Goal: Task Accomplishment & Management: Manage account settings

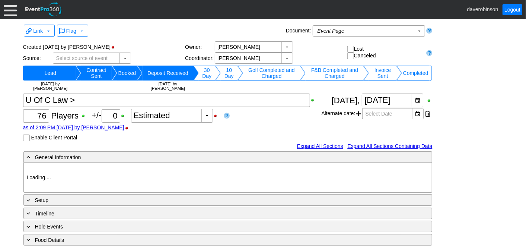
type input "Heritage Pointe Golf Club"
type input "Corporate Tournament"
type input "Scramble"
type input "Shotgun"
type input "Black"
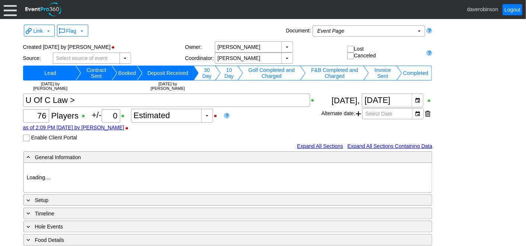
type input "Red"
type input "1066354"
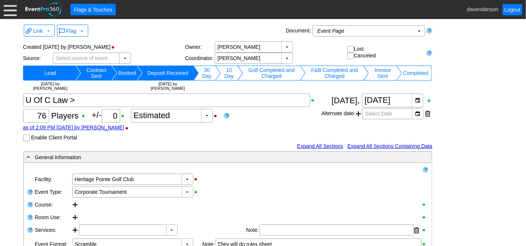
click at [10, 11] on div at bounding box center [10, 9] width 13 height 13
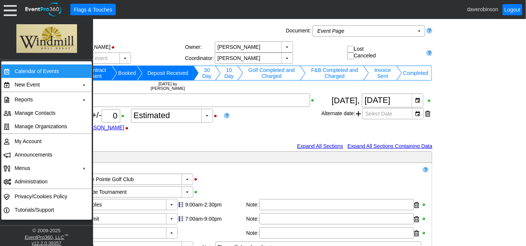
click at [29, 70] on td "Calendar of Events" at bounding box center [45, 70] width 67 height 13
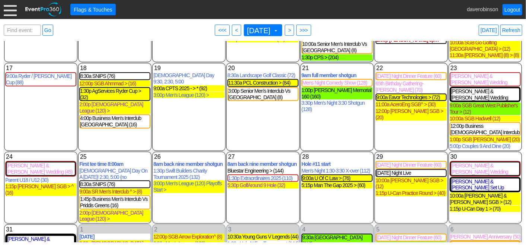
scroll to position [158, 0]
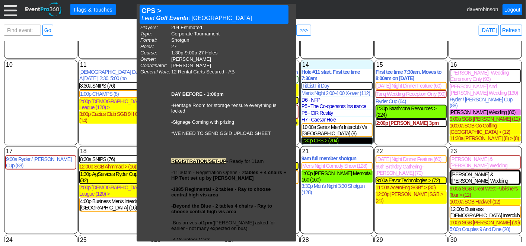
click at [323, 137] on div "1:30p CPS > (204)" at bounding box center [337, 140] width 71 height 6
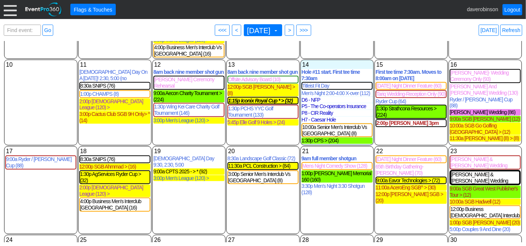
scroll to position [0, 0]
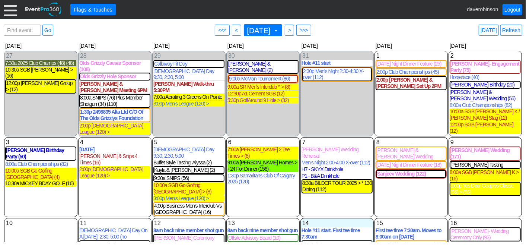
click at [13, 10] on div at bounding box center [10, 9] width 13 height 13
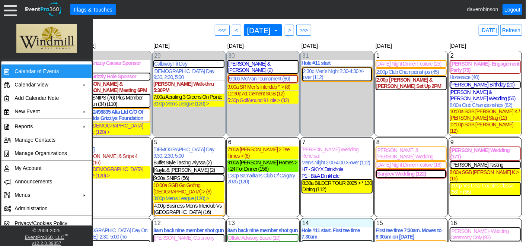
click at [43, 69] on td "Calendar of Events" at bounding box center [45, 70] width 67 height 13
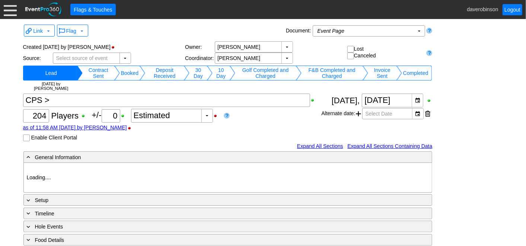
type input "Heritage Pointe Golf Club"
type input "Corporate Tournament"
type input "Scramble"
type input "Shotgun"
type input "Black"
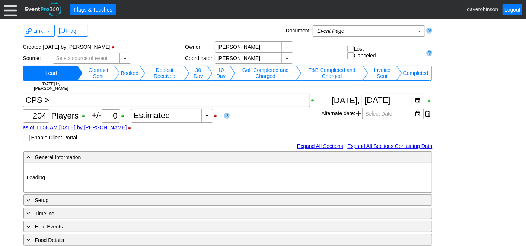
type input "Red"
type input "1027880"
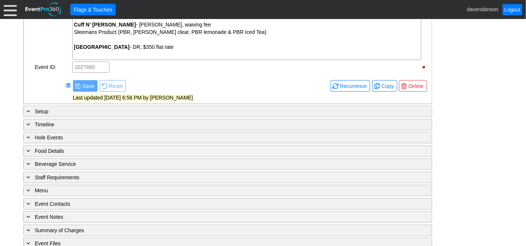
scroll to position [692, 0]
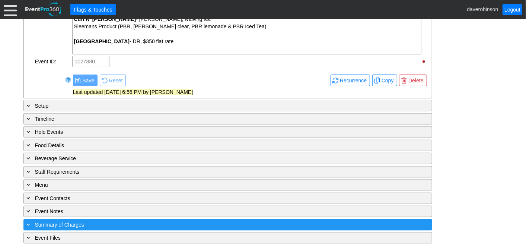
click at [32, 221] on div "+ Summary of Charges" at bounding box center [212, 225] width 375 height 9
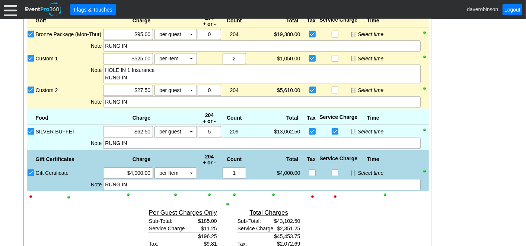
scroll to position [816, 0]
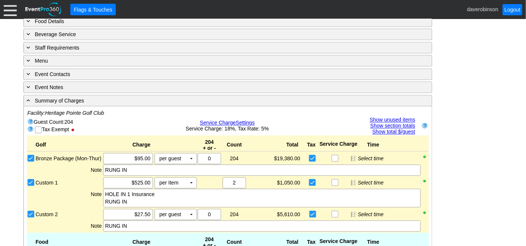
click at [396, 117] on link "Show unused items" at bounding box center [392, 120] width 45 height 6
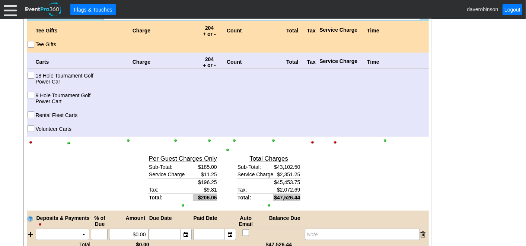
scroll to position [1520, 0]
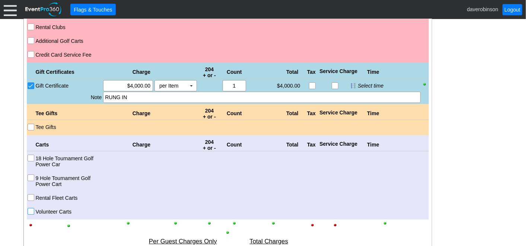
click at [32, 209] on input "Volunteer Carts" at bounding box center [31, 211] width 7 height 7
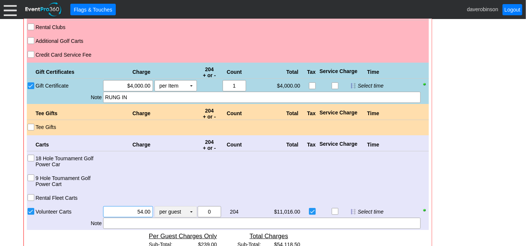
drag, startPoint x: 129, startPoint y: 209, endPoint x: 158, endPoint y: 205, distance: 28.9
click at [158, 206] on div "Χ 54.00 per guest Χ ▼ Upcharge" at bounding box center [149, 211] width 95 height 11
type input "$54.00"
click at [188, 207] on td "▼" at bounding box center [191, 211] width 10 height 10
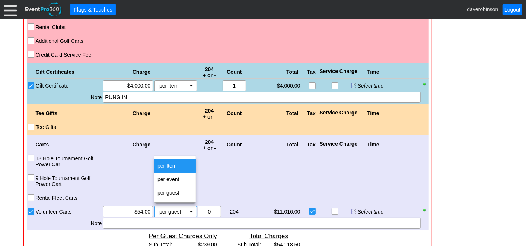
click at [156, 164] on td "per Item" at bounding box center [175, 165] width 41 height 13
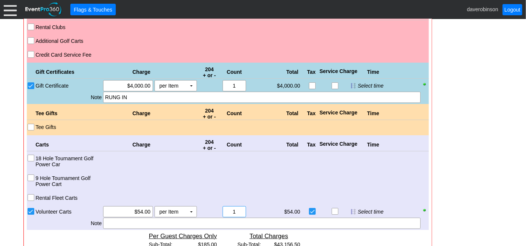
drag, startPoint x: 238, startPoint y: 206, endPoint x: 227, endPoint y: 208, distance: 11.6
click at [227, 208] on input "1" at bounding box center [234, 211] width 18 height 10
type input "4"
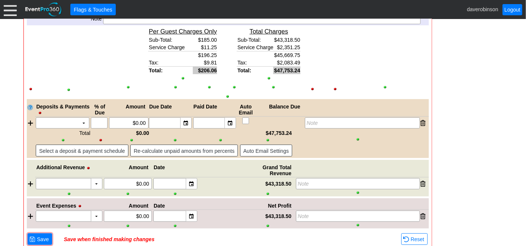
scroll to position [1744, 0]
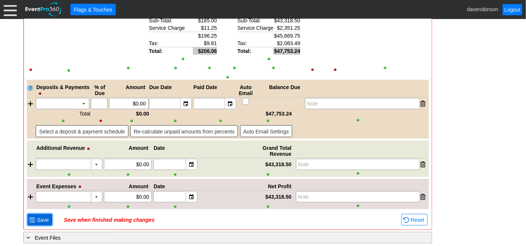
click at [41, 216] on span "Save" at bounding box center [42, 219] width 15 height 7
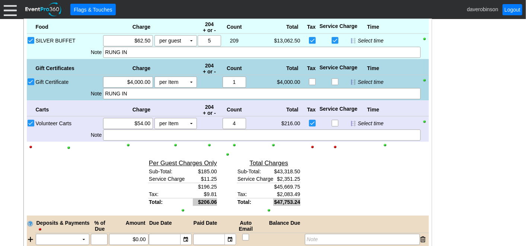
scroll to position [1009, 0]
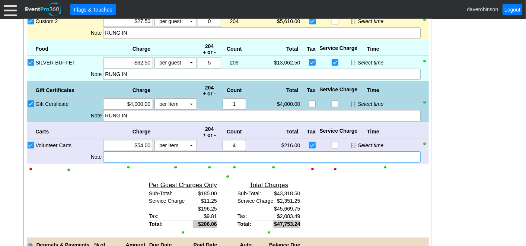
click at [117, 153] on div at bounding box center [261, 156] width 317 height 11
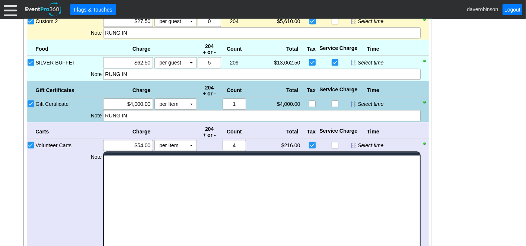
scroll to position [0, 0]
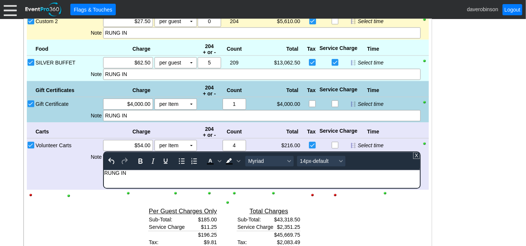
click at [75, 217] on div "Total $/Guest Sub-Total: $212.35 Service Charge $11.53 $223.87 Tax: $10.21 Tota…" at bounding box center [95, 234] width 83 height 58
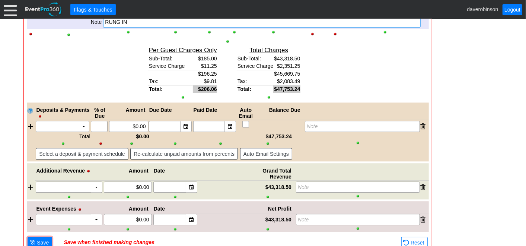
scroll to position [1167, 0]
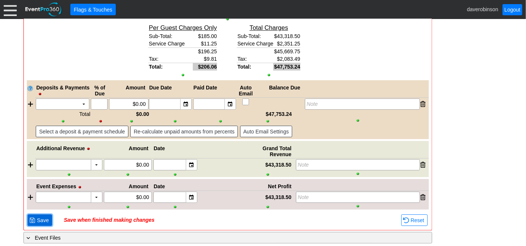
click at [33, 216] on span "● Save" at bounding box center [39, 220] width 21 height 8
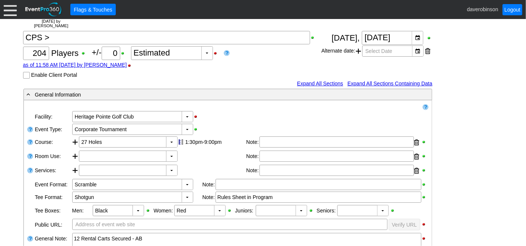
scroll to position [0, 0]
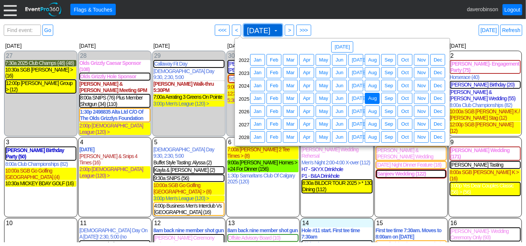
click at [279, 29] on span at bounding box center [276, 31] width 6 height 6
click at [372, 84] on span "Aug" at bounding box center [373, 85] width 12 height 7
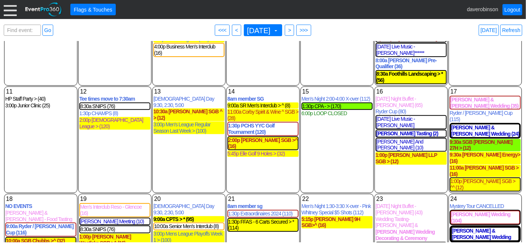
scroll to position [165, 0]
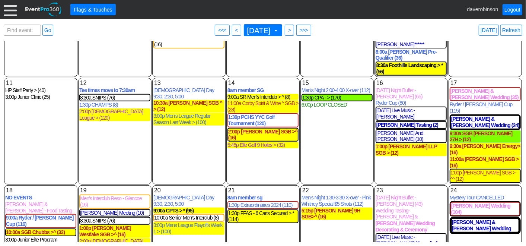
click at [279, 28] on span at bounding box center [276, 31] width 6 height 6
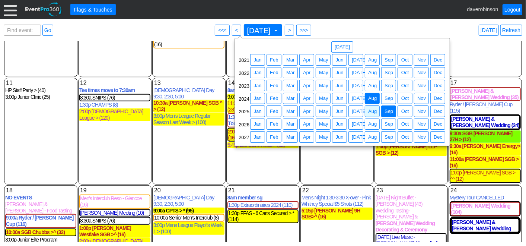
click at [391, 110] on span "Sep" at bounding box center [389, 111] width 12 height 7
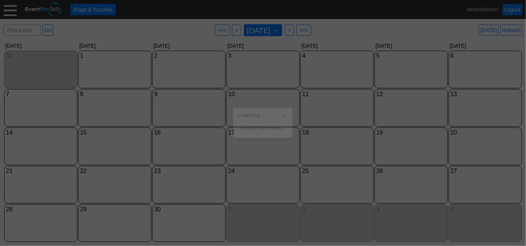
scroll to position [0, 0]
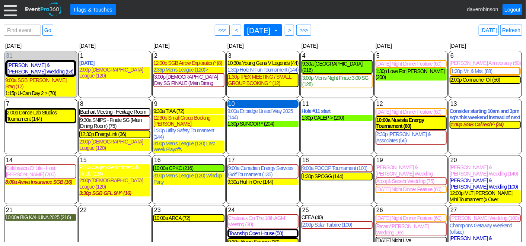
click at [241, 100] on div "10 Wednesday" at bounding box center [263, 104] width 71 height 8
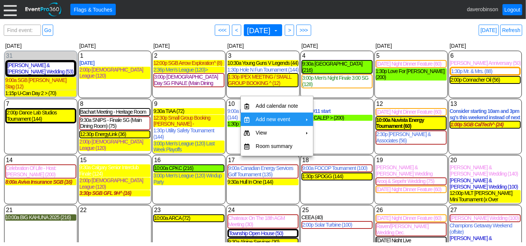
click at [291, 115] on td "Add new event" at bounding box center [277, 119] width 48 height 13
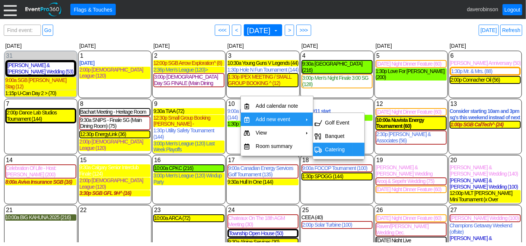
click at [334, 149] on td "Catering" at bounding box center [337, 149] width 30 height 13
type input "9/10/2025"
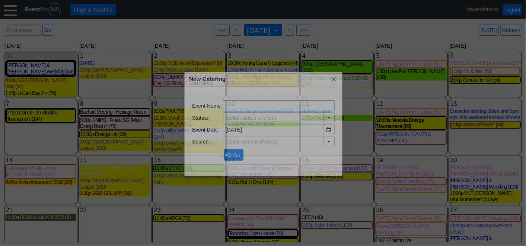
type input "Lead"
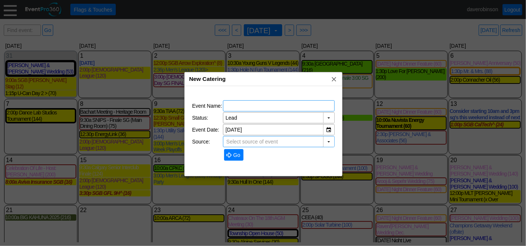
type input "[PERSON_NAME] National Golf Club"
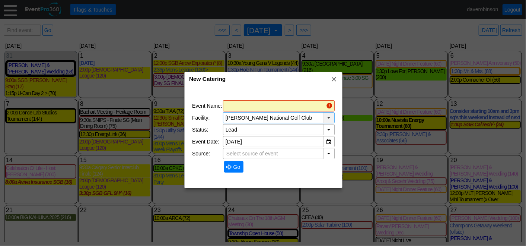
click at [326, 118] on div "▼" at bounding box center [328, 118] width 11 height 10
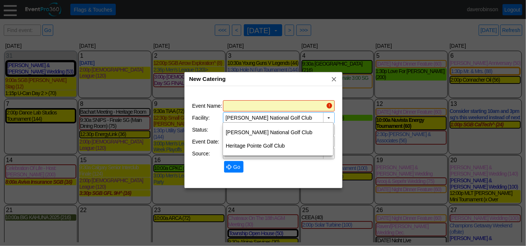
click at [321, 87] on div "Event Name: Χ Region: ▼ Χ Facility: ▼ Χ Mickelson National Golf Club Status: ▼ …" at bounding box center [264, 137] width 158 height 102
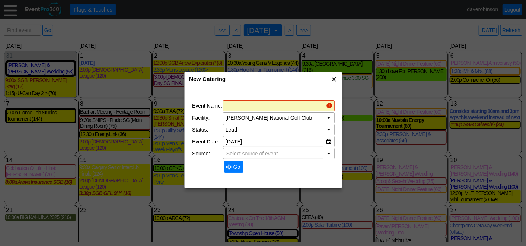
click at [334, 79] on span "x" at bounding box center [333, 78] width 7 height 7
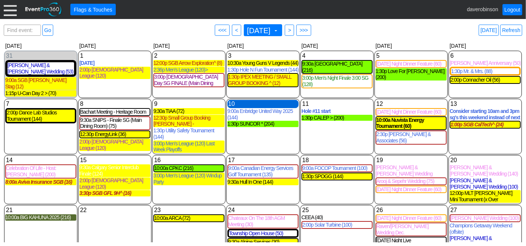
click at [247, 100] on div "10 Wednesday" at bounding box center [263, 104] width 71 height 8
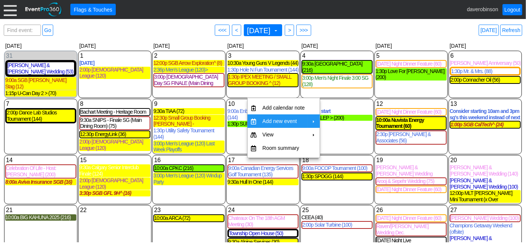
click at [276, 116] on td "Add new event" at bounding box center [284, 120] width 48 height 13
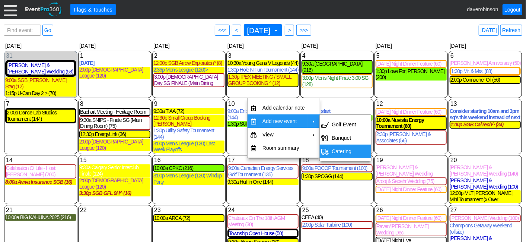
click at [331, 152] on td "Catering" at bounding box center [344, 151] width 30 height 13
type input "9/10/2025"
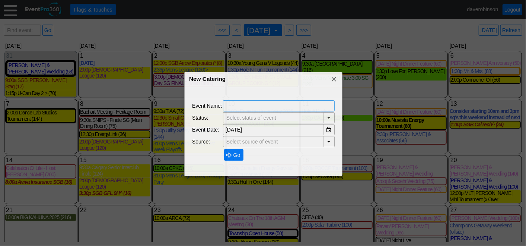
type input "Lead"
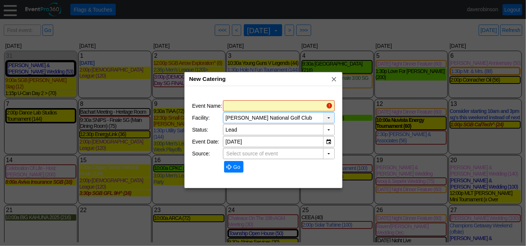
click at [327, 115] on div "▼" at bounding box center [328, 118] width 11 height 10
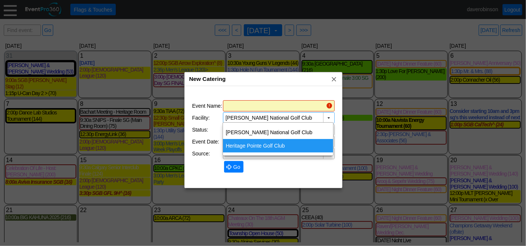
click at [289, 143] on div "Heritage Pointe Golf Club" at bounding box center [278, 145] width 111 height 13
type input "Heritage Pointe Golf Club"
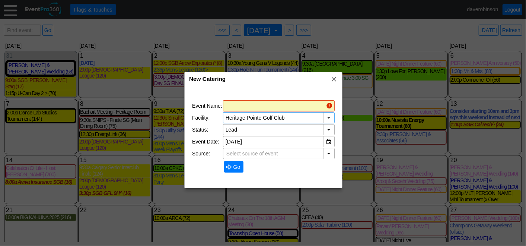
click at [257, 107] on input "text" at bounding box center [275, 106] width 98 height 10
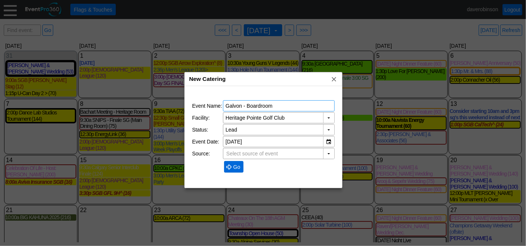
type input "Galvon - Boardroom"
click at [227, 166] on span at bounding box center [229, 167] width 6 height 6
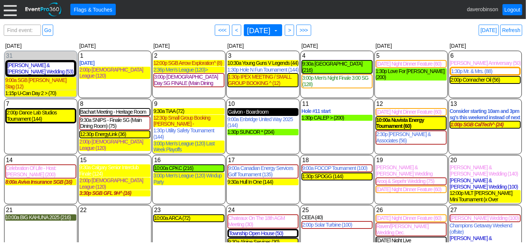
click at [251, 109] on div "Galvon - Boardroom" at bounding box center [263, 112] width 70 height 6
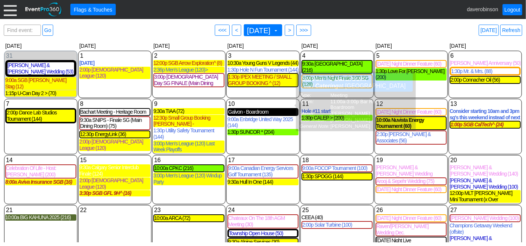
click at [261, 109] on div "Galvon - Boardroom" at bounding box center [263, 112] width 70 height 6
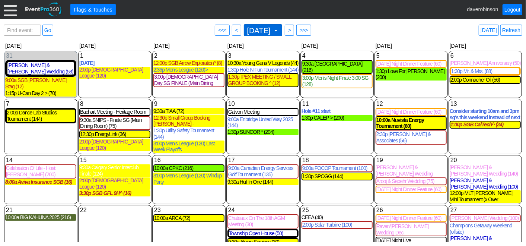
click at [279, 29] on span at bounding box center [276, 31] width 6 height 6
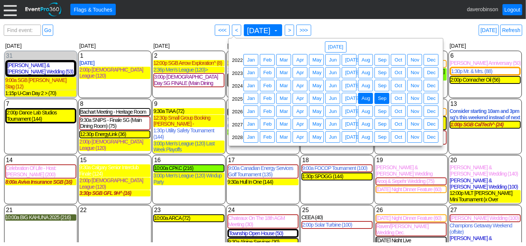
click at [370, 98] on span "Aug" at bounding box center [366, 98] width 12 height 7
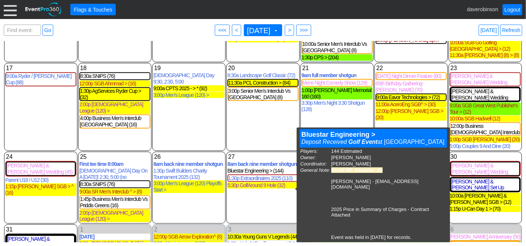
scroll to position [158, 0]
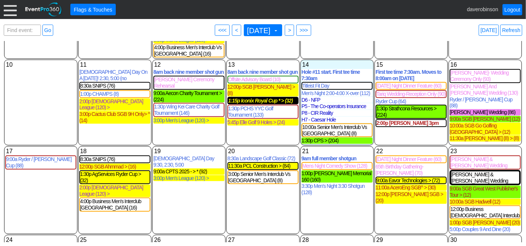
click at [265, 98] on div "1:15p Iconix Royal Cup * > (32)" at bounding box center [263, 101] width 70 height 6
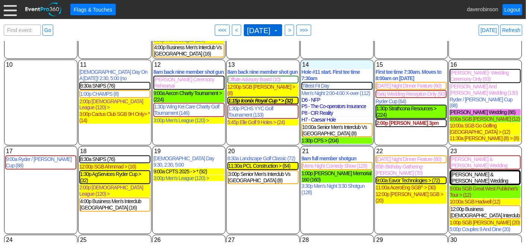
click at [283, 30] on span "August 2025 ▼" at bounding box center [263, 30] width 39 height 12
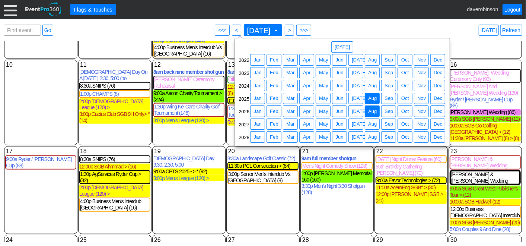
click at [371, 108] on span "Aug" at bounding box center [373, 111] width 12 height 7
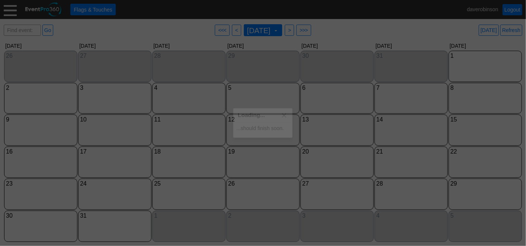
scroll to position [0, 0]
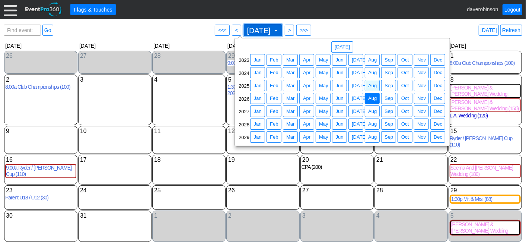
click at [279, 28] on span at bounding box center [276, 31] width 6 height 6
click at [374, 89] on span "● Aug" at bounding box center [372, 86] width 15 height 12
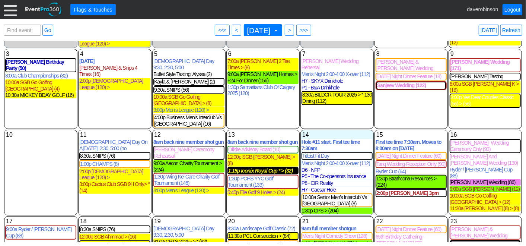
scroll to position [41, 0]
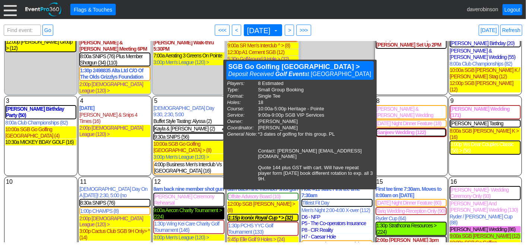
click at [186, 207] on div "9:00a Aecon Charity Tournament > (224)" at bounding box center [188, 213] width 71 height 13
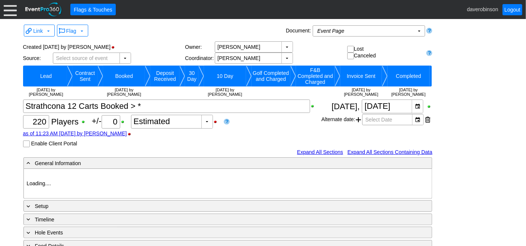
type input "Heritage Pointe Golf Club"
type input "Corporate Tournament"
type input "Scramble"
type input "Shotgun"
type input "Black"
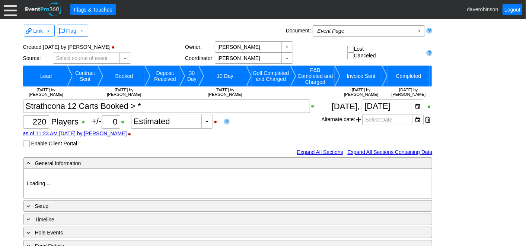
type input "Red"
type input "835645"
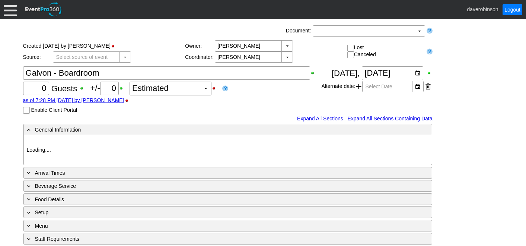
type input "Heritage Pointe Golf Club"
type input "1198152"
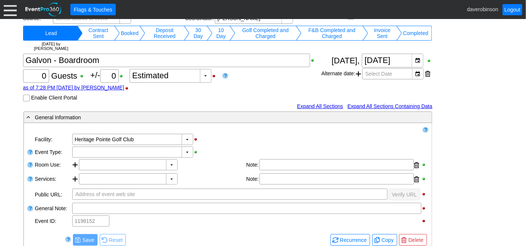
scroll to position [41, 0]
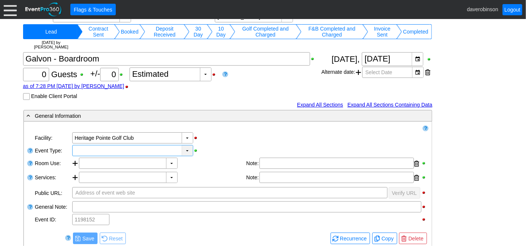
click at [189, 153] on div "▼" at bounding box center [187, 150] width 11 height 10
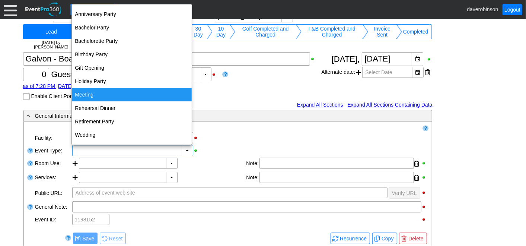
click at [114, 90] on div "Meeting" at bounding box center [132, 94] width 120 height 13
type input "Meeting"
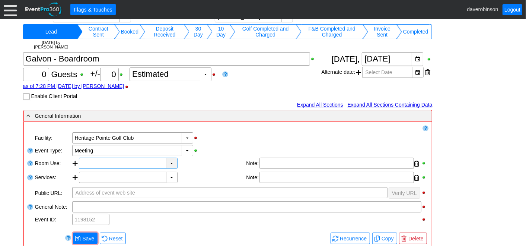
click at [172, 163] on div "▼" at bounding box center [171, 163] width 11 height 10
click at [186, 166] on div "▼ Χ Select time" at bounding box center [132, 163] width 107 height 11
click at [177, 164] on div "▼" at bounding box center [171, 163] width 11 height 10
click at [210, 140] on div "▼ Χ Heritage Pointe Golf Club" at bounding box center [251, 138] width 358 height 13
click at [279, 163] on div at bounding box center [337, 163] width 155 height 11
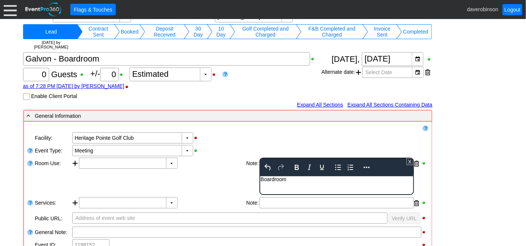
click at [219, 194] on div "Remove all highlights Facility: ▼ Χ Heritage Pointe Golf Club Location: Event T…" at bounding box center [228, 201] width 402 height 154
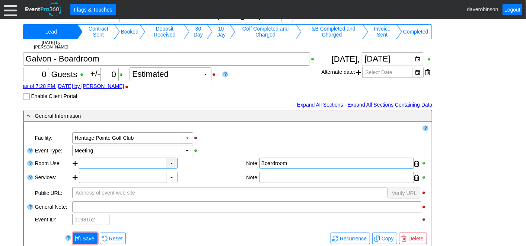
click at [171, 160] on div "▼" at bounding box center [171, 163] width 11 height 10
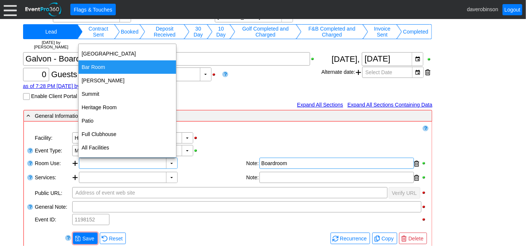
click at [118, 69] on div "Bar Room" at bounding box center [128, 66] width 98 height 13
type input "Bar Room"
type input "0:00"
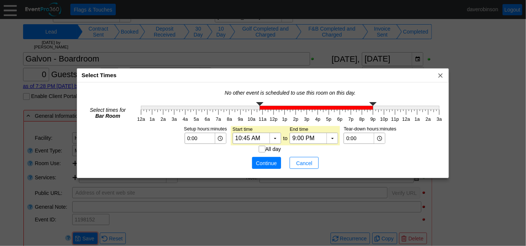
type input "11:00 AM"
click at [263, 108] on g at bounding box center [290, 105] width 298 height 7
type input "3:00 PM"
click at [306, 110] on g "12a 1a 2a 3a 4a 5a 6a 7a 8a 9a 10a 11a 12p 1p 2p 3p 4p 5p 6p 7p 8p 9p 10p 11p 1…" at bounding box center [291, 112] width 310 height 24
click at [270, 161] on span "Continue" at bounding box center [267, 162] width 22 height 7
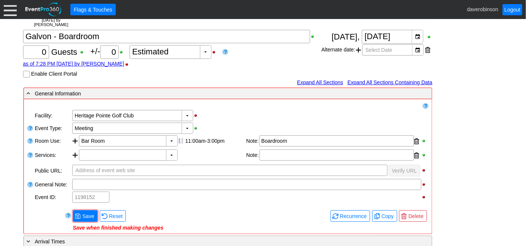
scroll to position [83, 0]
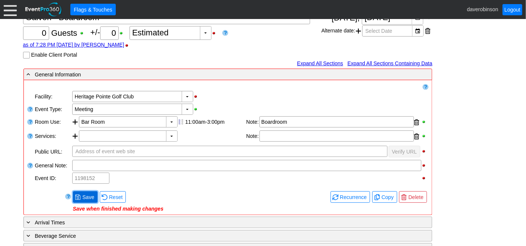
click at [87, 194] on span "Save" at bounding box center [88, 196] width 15 height 7
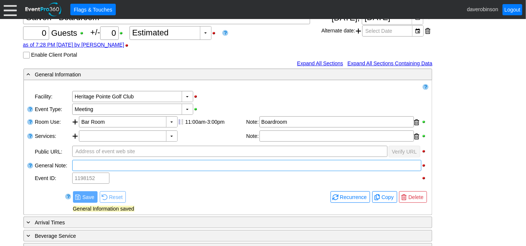
click at [102, 170] on div at bounding box center [246, 165] width 349 height 11
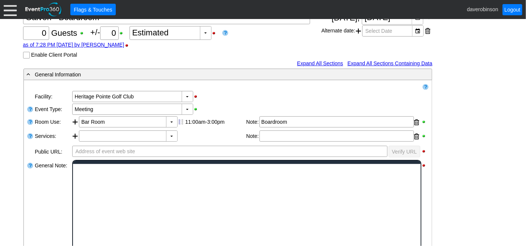
scroll to position [0, 0]
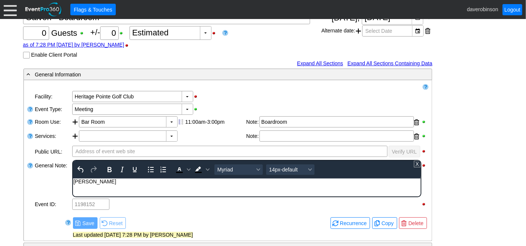
click at [15, 187] on div "Link ▼ Flag ▼ Document: Event Page Χ ▼ ● Print or PDF E-Sign ▼ Insert ▼ Save ▼ ▼" at bounding box center [263, 132] width 526 height 227
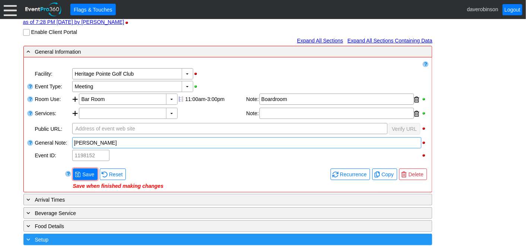
scroll to position [165, 0]
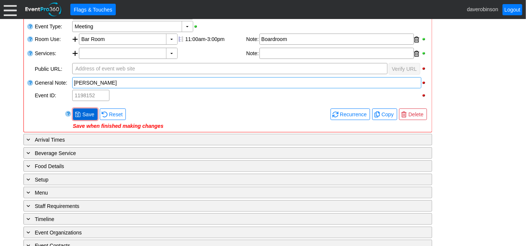
click at [86, 113] on span "Save" at bounding box center [88, 114] width 15 height 7
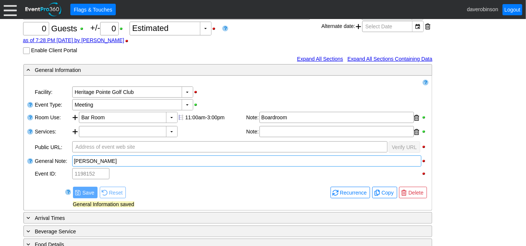
scroll to position [83, 0]
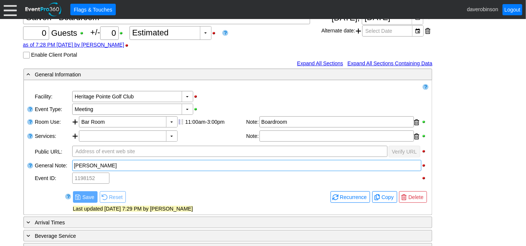
click at [13, 15] on div at bounding box center [10, 9] width 13 height 13
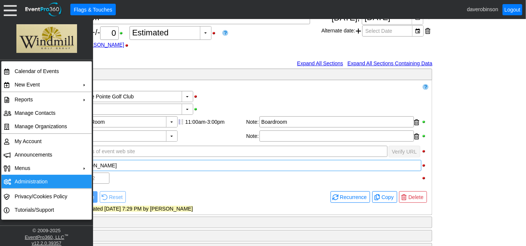
click at [34, 180] on td "Administration" at bounding box center [45, 181] width 67 height 13
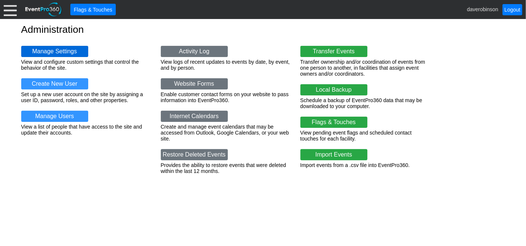
click at [69, 52] on link "Manage Settings" at bounding box center [54, 51] width 67 height 11
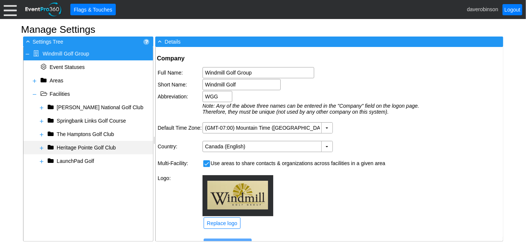
click at [41, 147] on span at bounding box center [42, 148] width 6 height 6
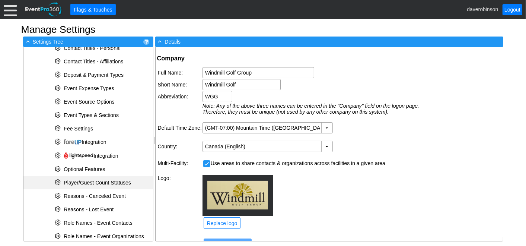
scroll to position [248, 0]
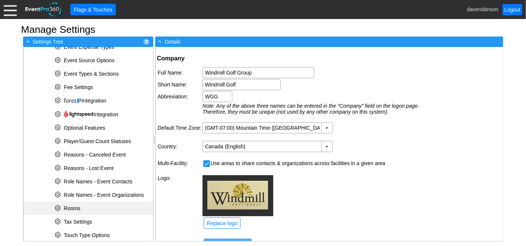
click at [70, 207] on span "Rooms" at bounding box center [72, 208] width 16 height 6
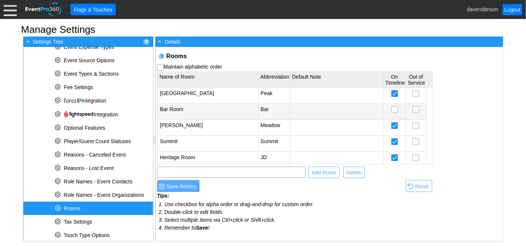
click at [199, 107] on td "Bar Room" at bounding box center [208, 111] width 101 height 15
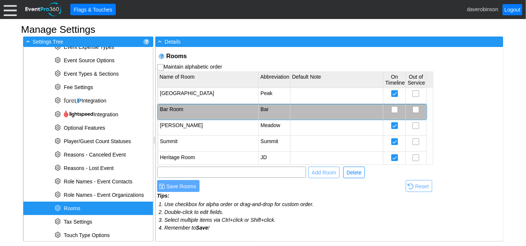
click at [199, 107] on td "Bar Room" at bounding box center [208, 111] width 101 height 15
click at [172, 111] on input "Bar Room" at bounding box center [208, 112] width 91 height 10
type input "Boardroom"
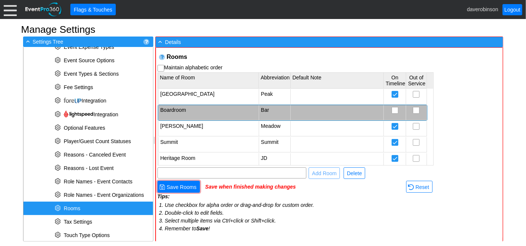
click at [272, 109] on td "Bar" at bounding box center [275, 112] width 32 height 15
type input "Board"
click at [184, 184] on span "Save Rooms" at bounding box center [181, 186] width 33 height 7
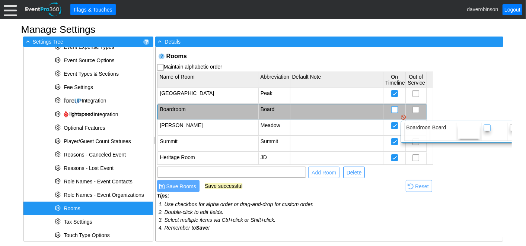
click at [394, 107] on input "checkbox" at bounding box center [395, 110] width 6 height 7
checkbox input "true"
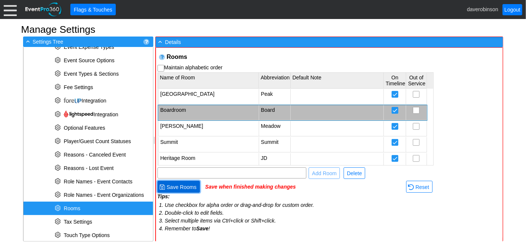
click at [180, 187] on span "Save Rooms" at bounding box center [181, 186] width 33 height 7
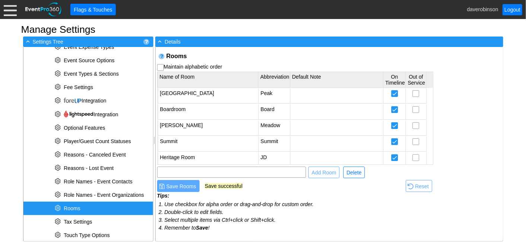
click at [7, 10] on div at bounding box center [10, 9] width 13 height 13
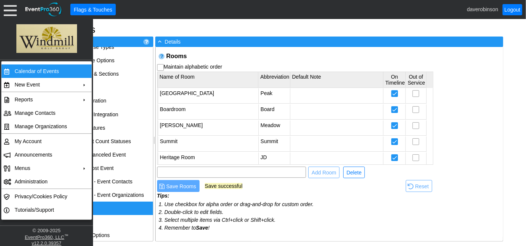
click at [37, 73] on td "Calendar of Events" at bounding box center [45, 70] width 67 height 13
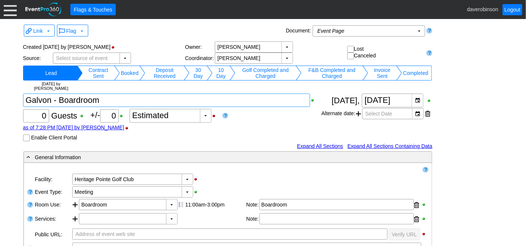
click at [110, 100] on textarea at bounding box center [167, 100] width 288 height 13
type textarea "Galvon Meeting"
click at [272, 127] on div "as of 7:28 PM on Thursday, 8/14/2025 by daverobinson" at bounding box center [172, 127] width 299 height 6
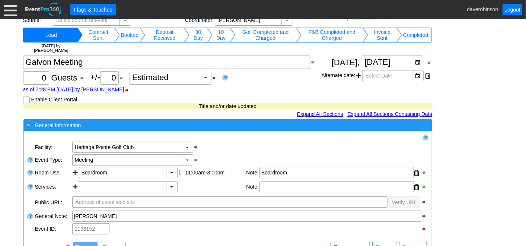
scroll to position [124, 0]
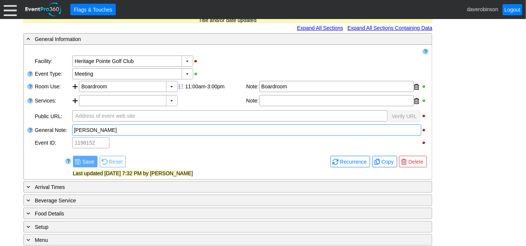
click at [118, 130] on div "Jesse Galvon" at bounding box center [247, 129] width 346 height 7
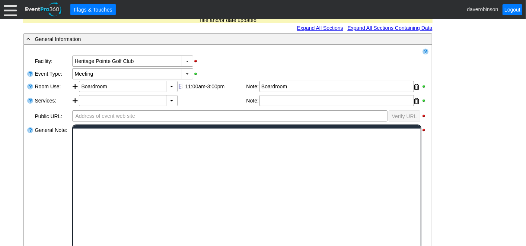
scroll to position [0, 0]
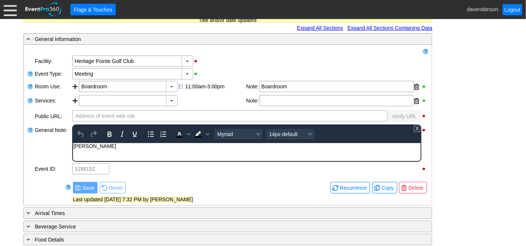
click at [118, 148] on div "Jesse Galvon" at bounding box center [246, 146] width 347 height 6
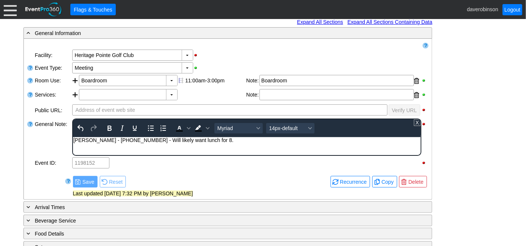
click at [42, 172] on div "- General Information ▼ Loading.... Remove all highlights Facility: ▼ Χ Heritag…" at bounding box center [263, 199] width 484 height 345
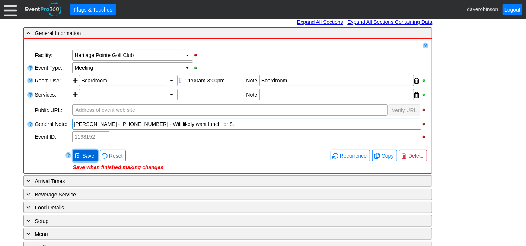
click at [88, 153] on span "Save" at bounding box center [88, 155] width 15 height 7
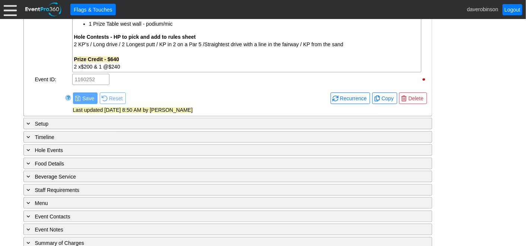
scroll to position [432, 0]
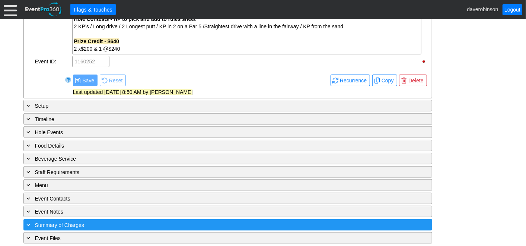
click at [57, 222] on span "Summary of Charges" at bounding box center [59, 225] width 49 height 6
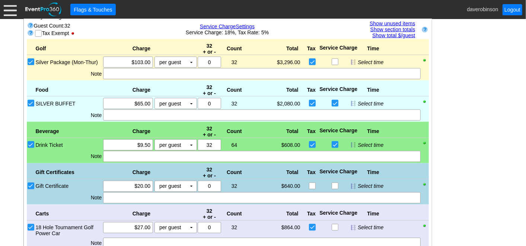
scroll to position [665, 0]
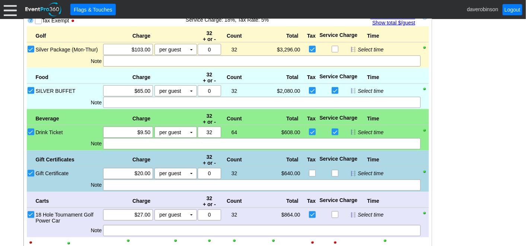
click at [148, 56] on div at bounding box center [261, 61] width 317 height 11
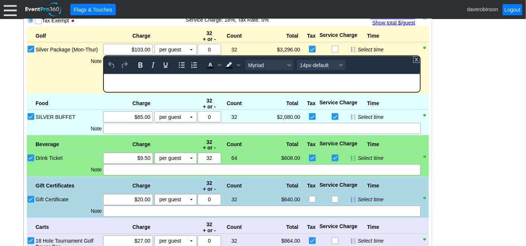
scroll to position [0, 0]
click at [149, 83] on html at bounding box center [262, 79] width 316 height 10
drag, startPoint x: 140, startPoint y: 79, endPoint x: 26, endPoint y: 64, distance: 114.6
click at [104, 74] on html "RUNG IN" at bounding box center [262, 79] width 316 height 10
click at [139, 63] on icon "Bold" at bounding box center [141, 65] width 4 height 5
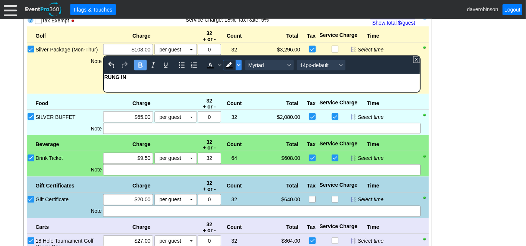
click at [237, 63] on icon "Background color Black" at bounding box center [239, 65] width 4 height 4
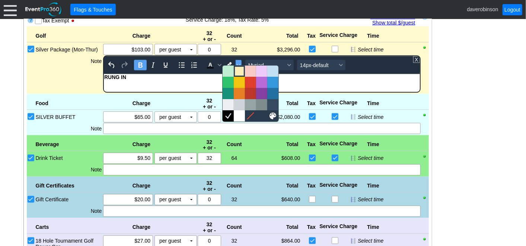
click at [239, 67] on div at bounding box center [239, 71] width 9 height 9
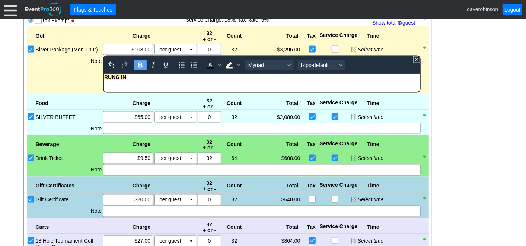
click at [188, 83] on body "RUNG IN" at bounding box center [262, 79] width 316 height 10
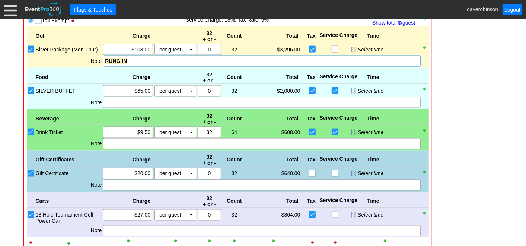
click at [74, 67] on div "Golf Charge 32 + or - Count Total Tax Service Charge Time Bronze Package (Mon-T…" at bounding box center [228, 168] width 402 height 285
click at [135, 57] on div "RUNG IN" at bounding box center [262, 60] width 314 height 7
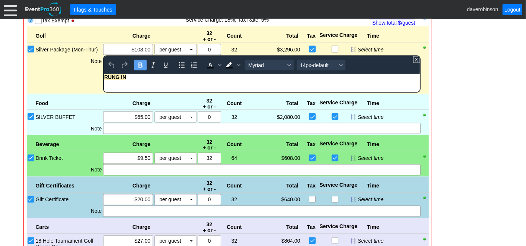
drag, startPoint x: 133, startPoint y: 79, endPoint x: 173, endPoint y: 148, distance: 79.9
click at [104, 79] on html "RUNG IN" at bounding box center [262, 79] width 316 height 10
copy strong "RUNG IN"
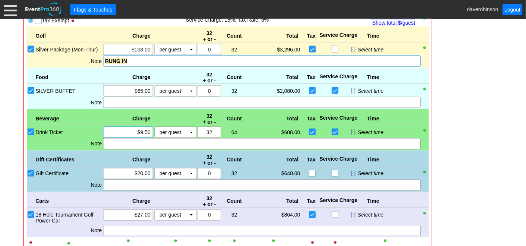
click at [116, 123] on div "Golf Charge 32 + or - Count Total Tax Service Charge Time Bronze Package (Mon-T…" at bounding box center [228, 168] width 402 height 285
click at [120, 98] on div at bounding box center [261, 102] width 317 height 11
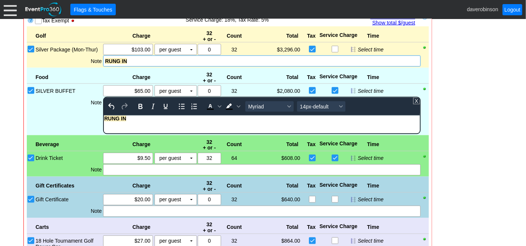
click at [69, 112] on div "Golf Charge 32 + or - Count Total Tax Service Charge Time Bronze Package (Mon-T…" at bounding box center [228, 181] width 402 height 311
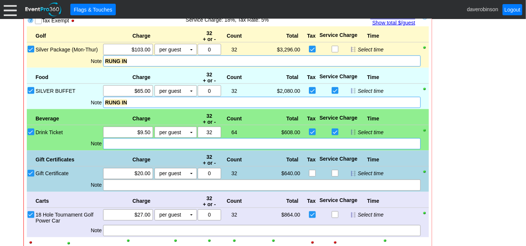
click at [117, 142] on div at bounding box center [261, 143] width 317 height 11
click at [44, 150] on div "Golf Charge 32 + or - Count Total Tax Service Charge Time Bronze Package (Mon-T…" at bounding box center [228, 168] width 402 height 285
click at [127, 183] on div at bounding box center [261, 185] width 317 height 11
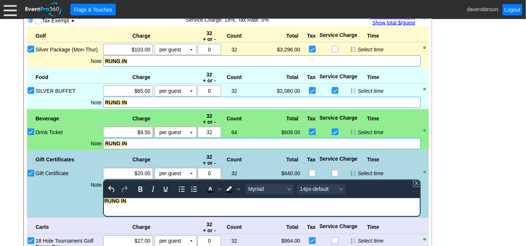
click at [75, 189] on div "Golf Charge 32 + or - Count Total Tax Service Charge Time Bronze Package (Mon-T…" at bounding box center [228, 181] width 402 height 311
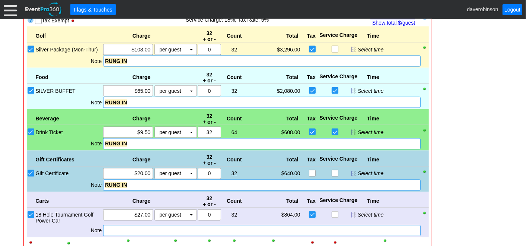
click at [128, 225] on div at bounding box center [261, 230] width 317 height 11
click at [76, 192] on div "Carts Charge 32 + or - Count Total Tax Service Charge Time" at bounding box center [228, 200] width 402 height 16
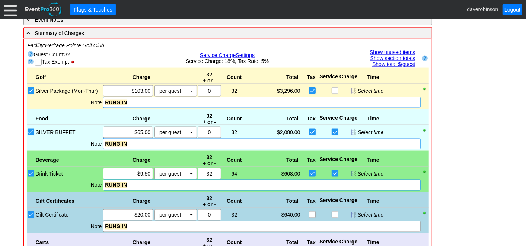
scroll to position [665, 0]
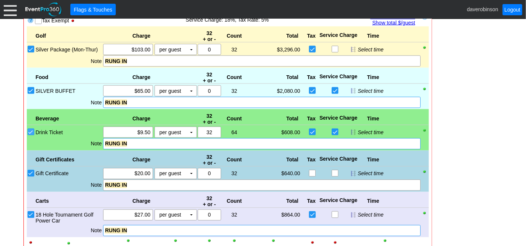
click at [30, 129] on input "Drink Ticket" at bounding box center [31, 132] width 7 height 7
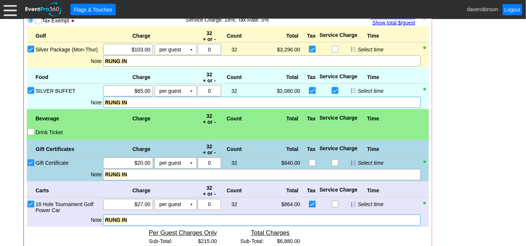
click at [31, 129] on input "Drink Ticket" at bounding box center [31, 132] width 7 height 7
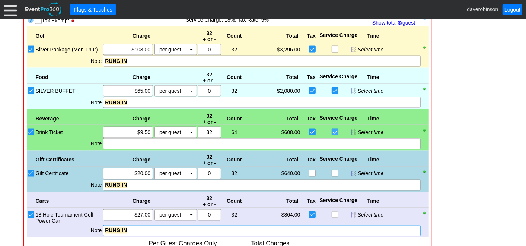
click at [333, 129] on input "checkbox" at bounding box center [335, 132] width 7 height 7
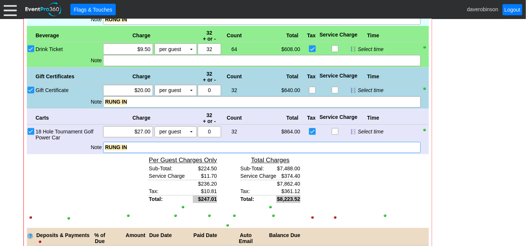
scroll to position [707, 0]
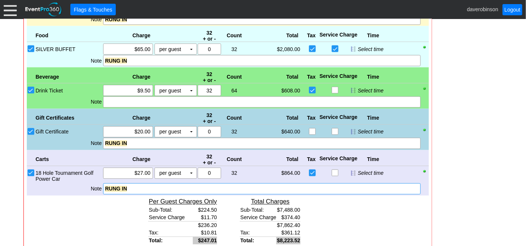
click at [333, 87] on input "checkbox" at bounding box center [335, 90] width 7 height 7
checkbox input "true"
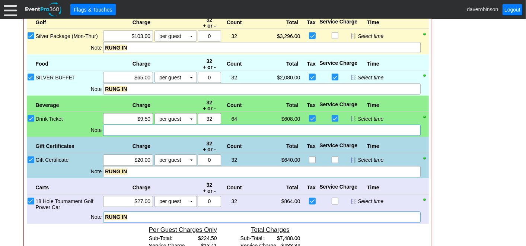
scroll to position [665, 0]
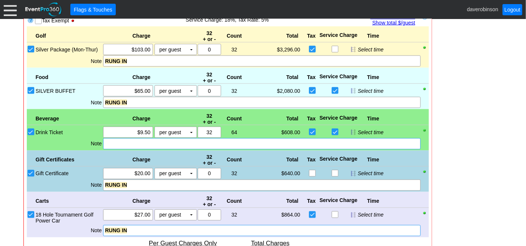
click at [122, 143] on div at bounding box center [261, 143] width 317 height 11
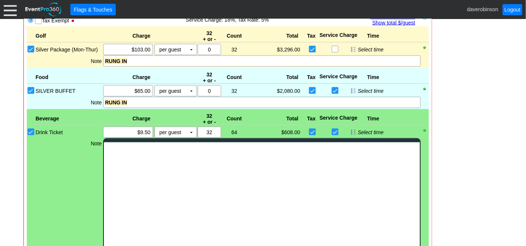
scroll to position [0, 0]
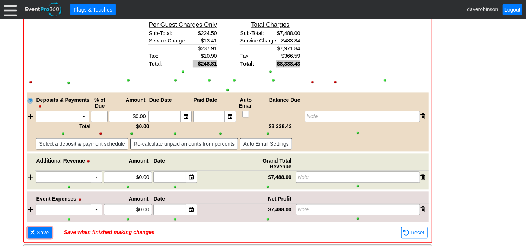
scroll to position [896, 0]
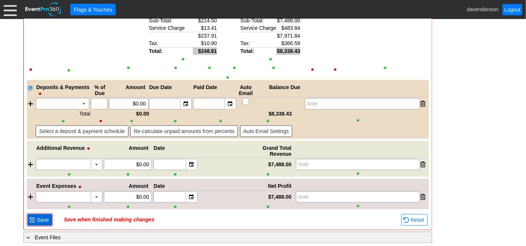
click at [42, 216] on span "Save" at bounding box center [42, 219] width 15 height 7
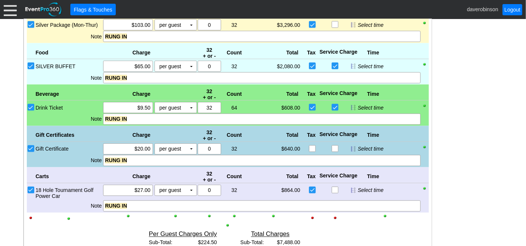
scroll to position [872, 0]
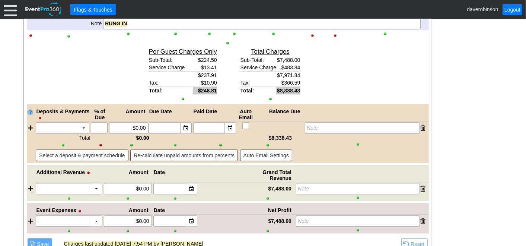
drag, startPoint x: 131, startPoint y: 104, endPoint x: 156, endPoint y: 104, distance: 25.0
click at [156, 108] on div "Deposits & Payments % of Due Amount Due Date Paid Date Auto Email Balance Due" at bounding box center [232, 115] width 394 height 14
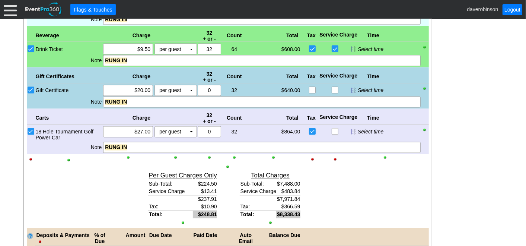
scroll to position [707, 0]
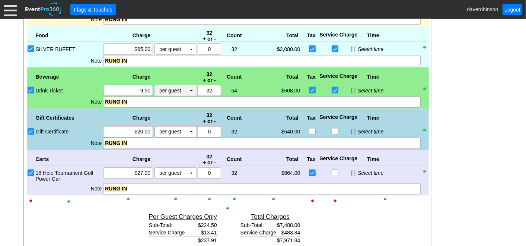
drag, startPoint x: 132, startPoint y: 86, endPoint x: 157, endPoint y: 89, distance: 25.9
click at [157, 89] on div "Χ 9.50 per guest Χ ▼ Upcharge" at bounding box center [149, 90] width 95 height 11
type input "$556.00"
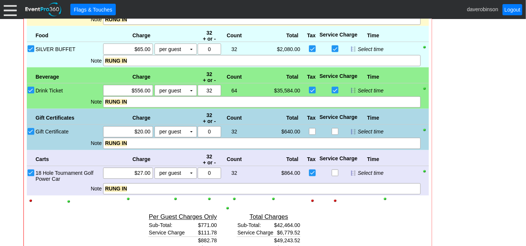
click at [192, 86] on td "▼" at bounding box center [191, 90] width 10 height 10
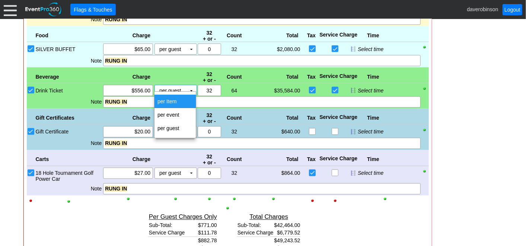
click at [184, 100] on td "per Item" at bounding box center [175, 101] width 41 height 13
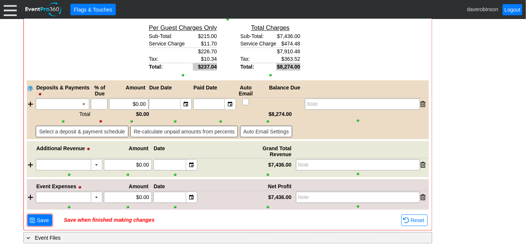
scroll to position [896, 0]
click at [29, 216] on span "● Save" at bounding box center [39, 220] width 21 height 8
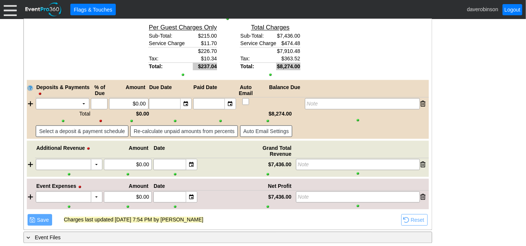
click at [37, 216] on span "Save" at bounding box center [42, 219] width 15 height 7
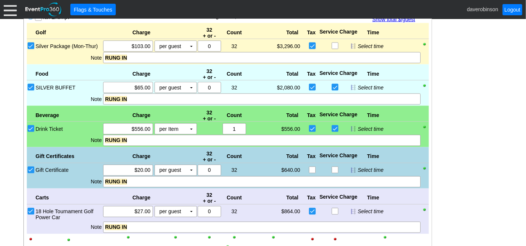
scroll to position [665, 0]
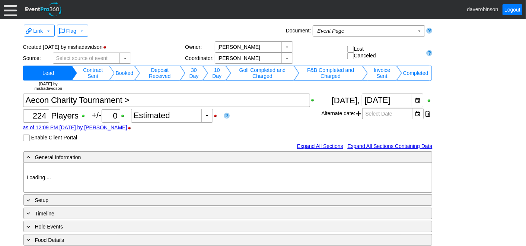
type input "Heritage Pointe Golf Club"
type input "Corporate Tournament"
type input "Scramble"
type input "Shotgun"
type input "Black"
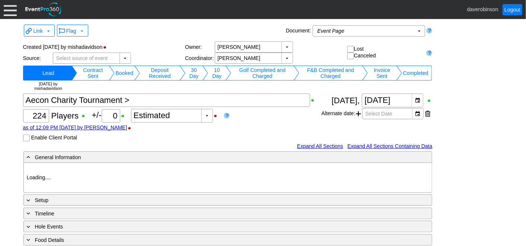
type input "Red"
type input "1082788"
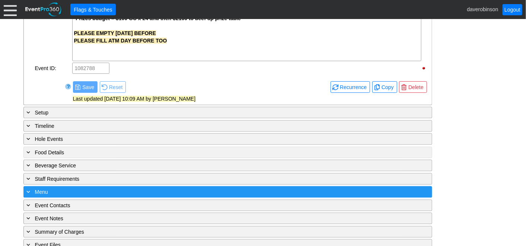
scroll to position [1012, 0]
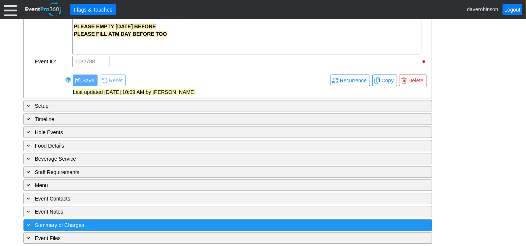
click at [66, 222] on span "Summary of Charges" at bounding box center [59, 225] width 49 height 6
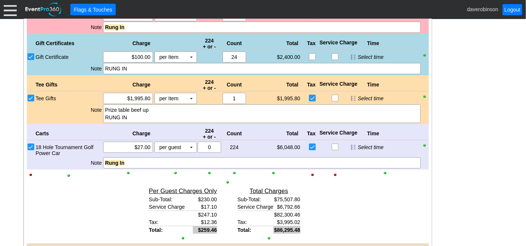
scroll to position [1633, 0]
